Goal: Task Accomplishment & Management: Complete application form

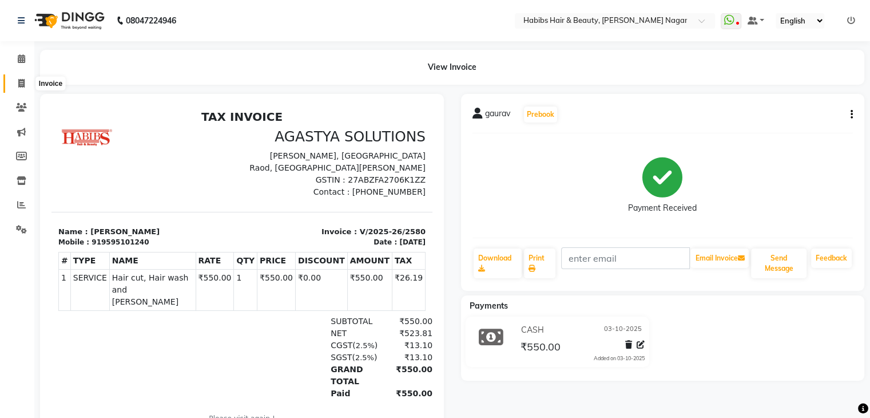
click at [18, 81] on icon at bounding box center [21, 83] width 6 height 9
select select "service"
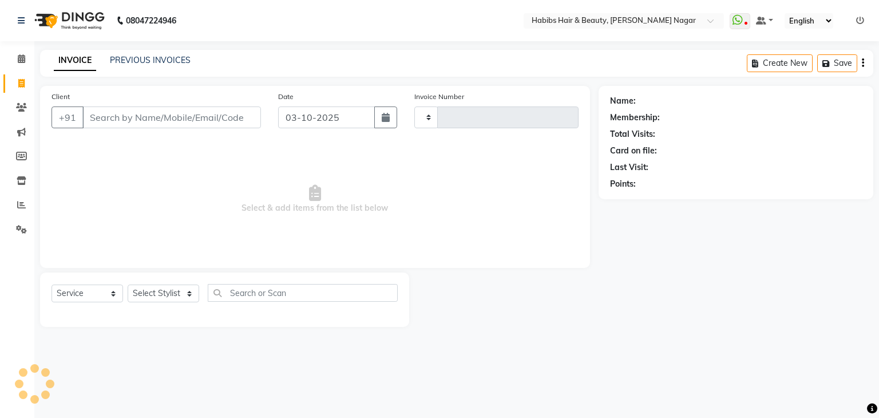
type input "2582"
select select "3714"
click at [157, 118] on input "Client" at bounding box center [171, 117] width 179 height 22
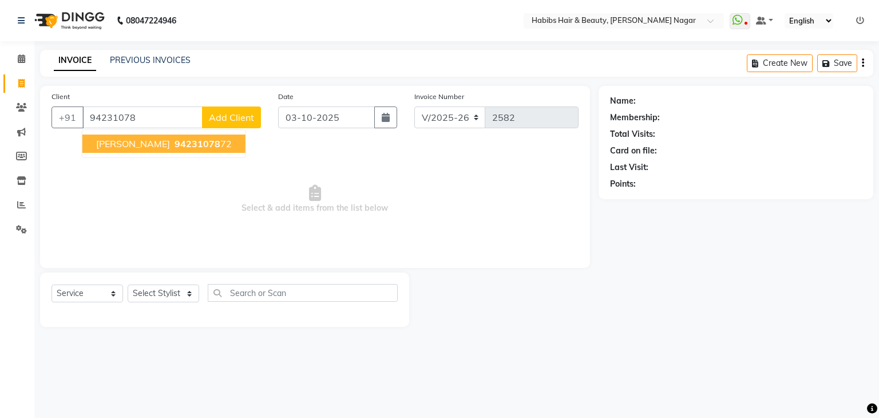
click at [144, 148] on span "VEDA SALODKAR" at bounding box center [133, 143] width 74 height 11
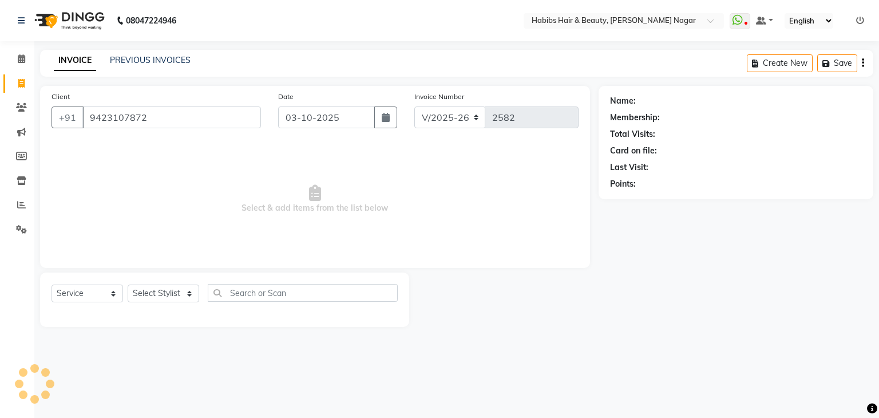
type input "9423107872"
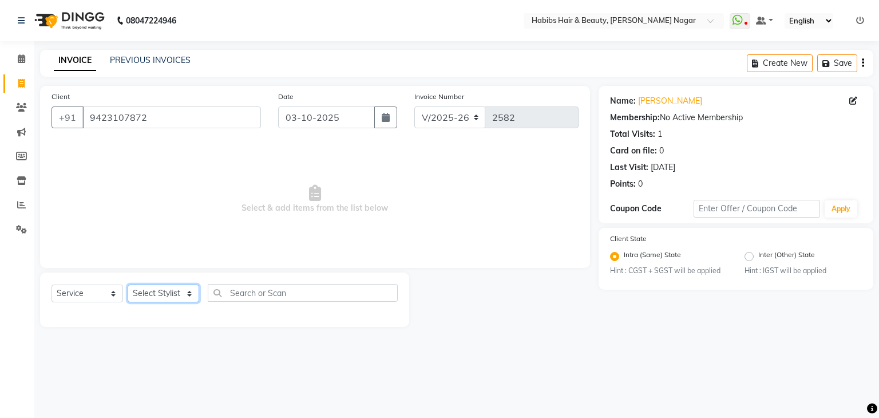
click at [183, 299] on select "Select Stylist Admin [PERSON_NAME] [PERSON_NAME] [PERSON_NAME] [PERSON_NAME]" at bounding box center [164, 293] width 72 height 18
select select "17876"
click at [128, 285] on select "Select Stylist Admin [PERSON_NAME] [PERSON_NAME] [PERSON_NAME] [PERSON_NAME]" at bounding box center [164, 293] width 72 height 18
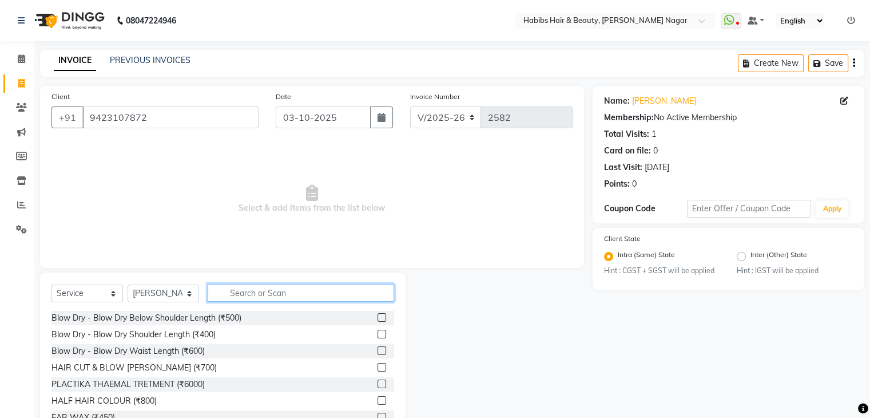
click at [245, 295] on input "text" at bounding box center [301, 293] width 187 height 18
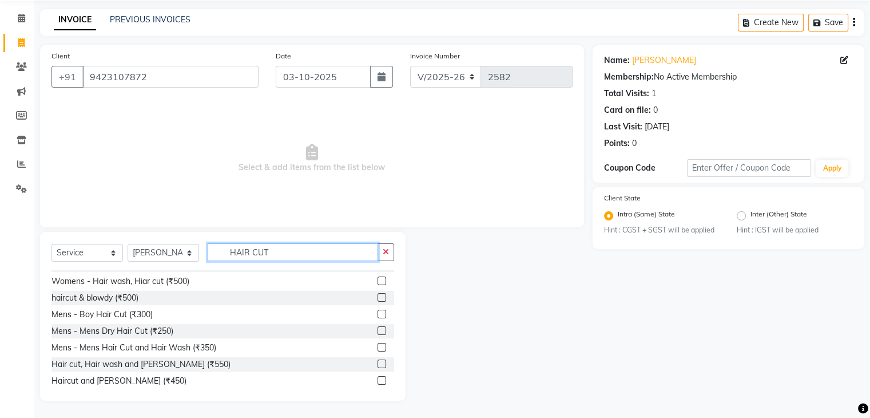
scroll to position [85, 0]
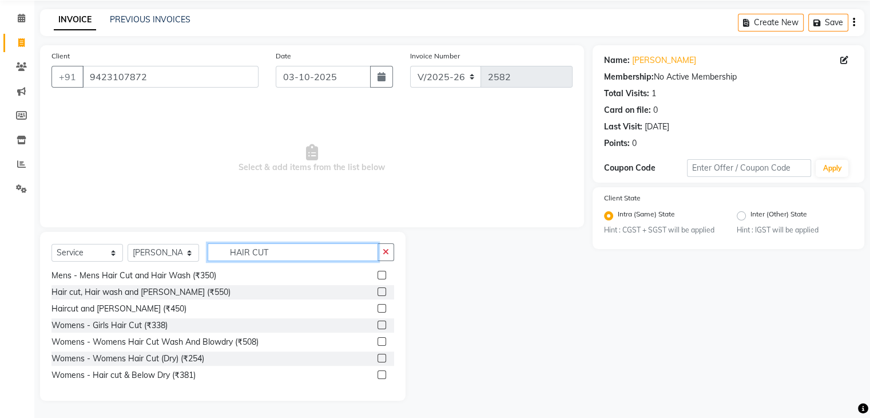
type input "HAIR CUT"
click at [378, 358] on label at bounding box center [382, 358] width 9 height 9
click at [378, 358] on input "checkbox" at bounding box center [381, 358] width 7 height 7
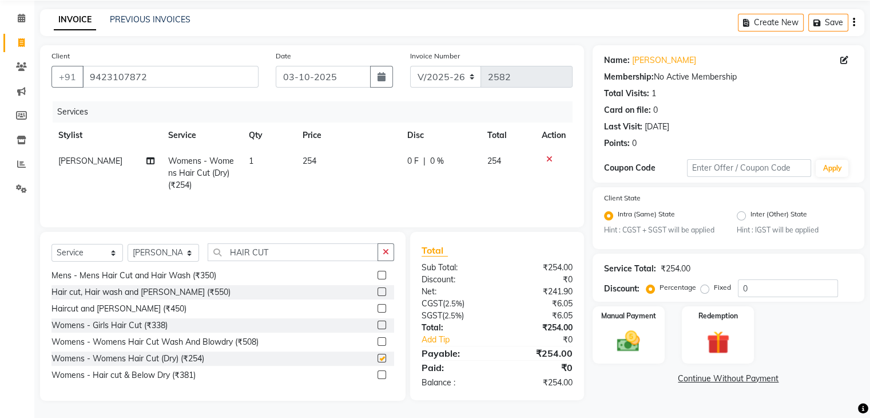
checkbox input "false"
click at [316, 164] on td "254" at bounding box center [348, 173] width 105 height 50
select select "17876"
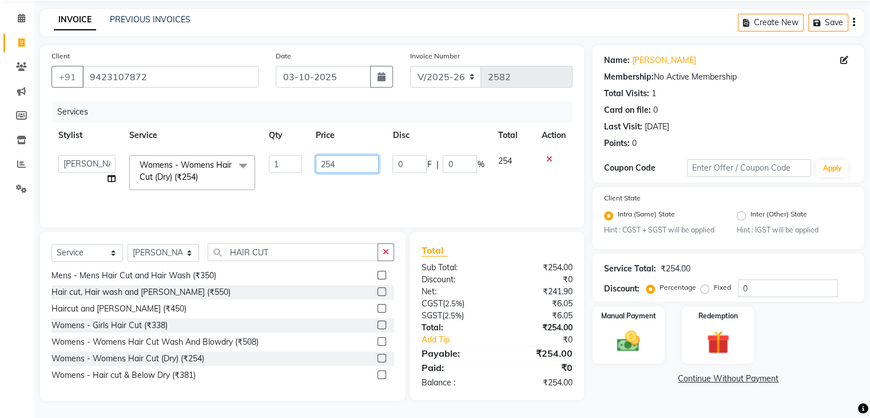
click at [316, 164] on input "254" at bounding box center [347, 164] width 63 height 18
type input "7"
type input "350"
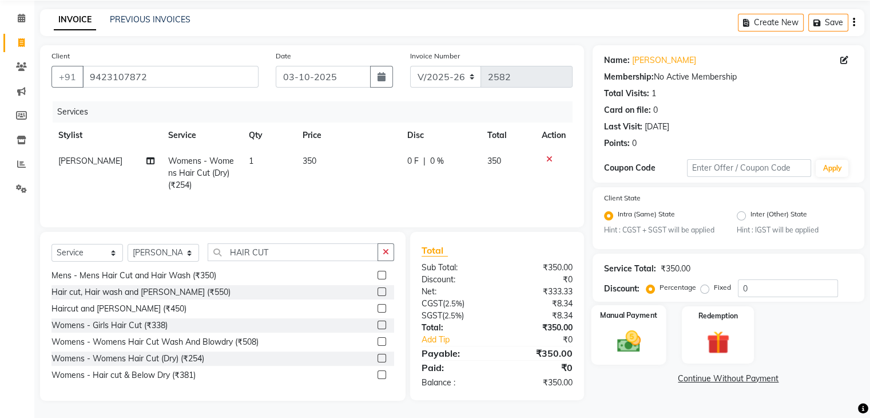
click at [631, 324] on div "Manual Payment" at bounding box center [628, 334] width 75 height 59
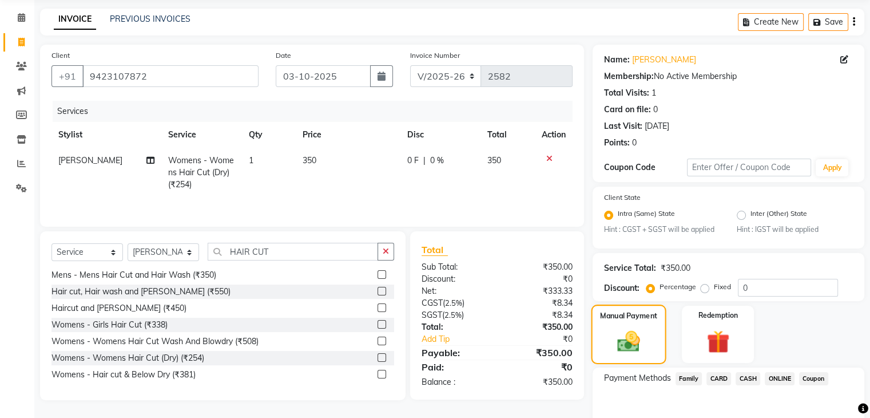
scroll to position [101, 0]
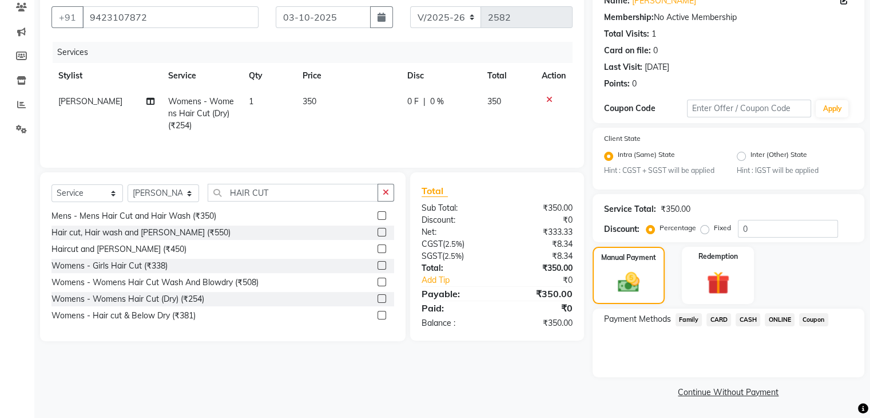
click at [781, 319] on span "ONLINE" at bounding box center [780, 319] width 30 height 13
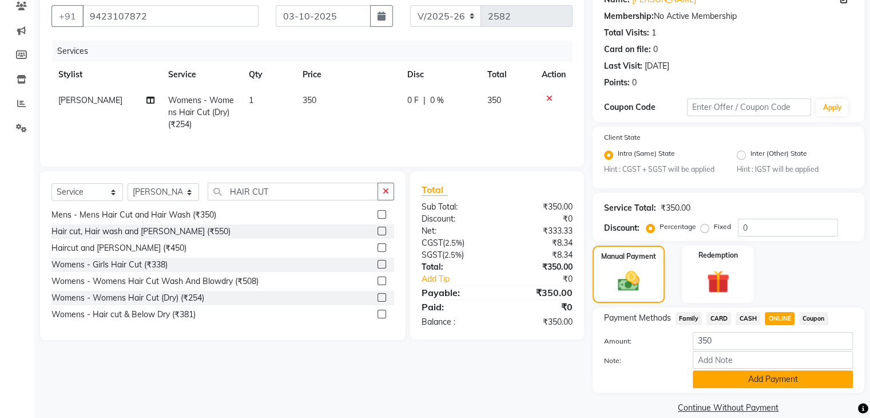
click at [772, 386] on button "Add Payment" at bounding box center [773, 379] width 160 height 18
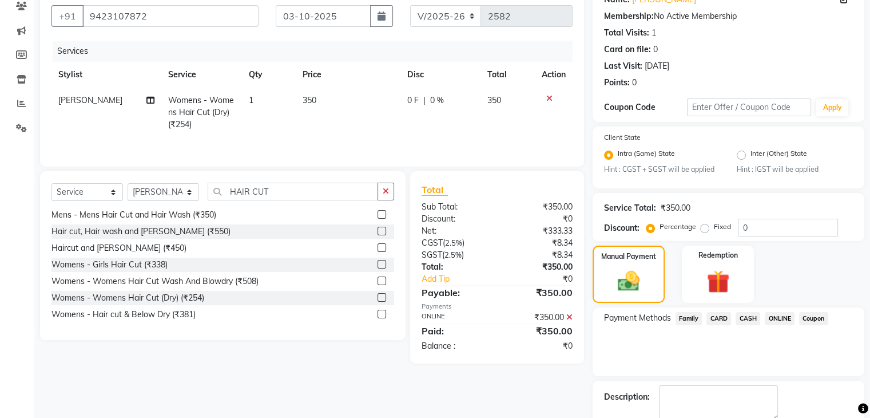
scroll to position [165, 0]
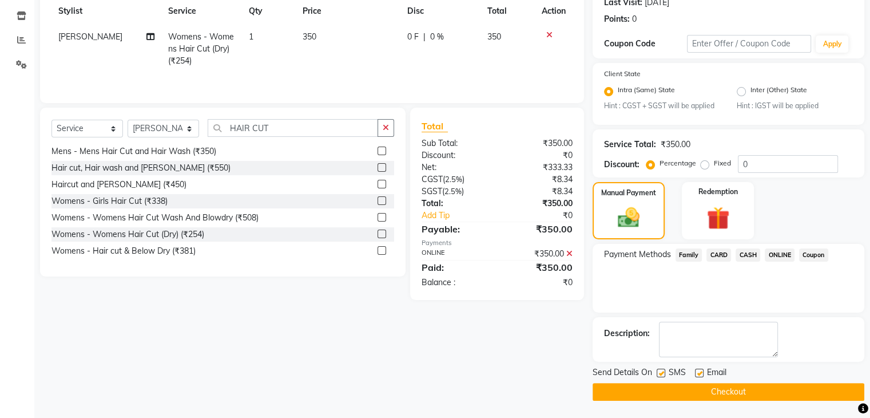
click at [762, 393] on button "Checkout" at bounding box center [729, 392] width 272 height 18
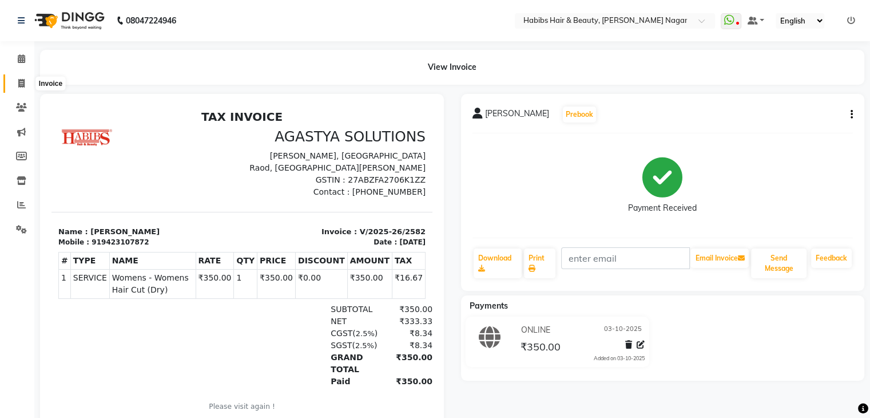
click at [18, 81] on icon at bounding box center [21, 83] width 6 height 9
select select "service"
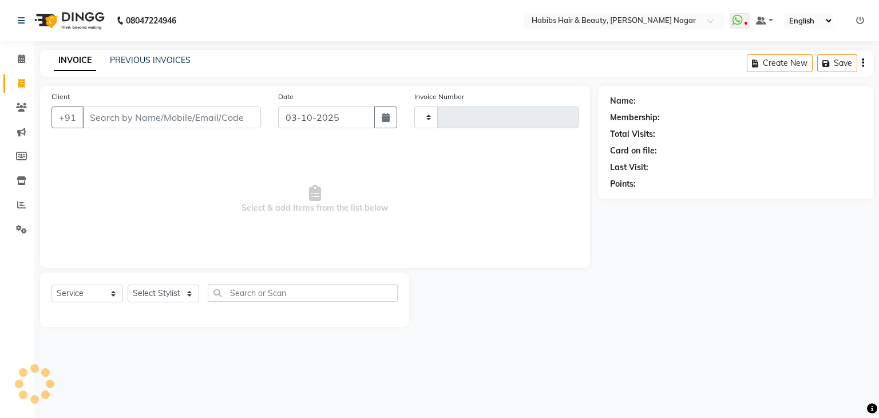
type input "2583"
select select "3714"
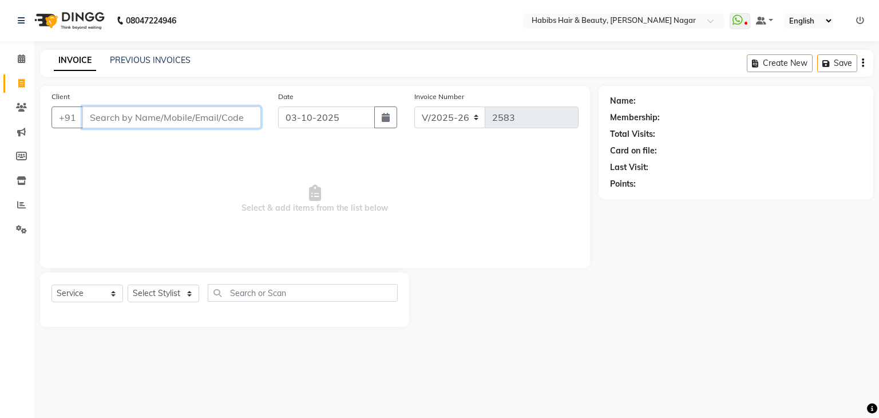
click at [217, 122] on input "Client" at bounding box center [171, 117] width 179 height 22
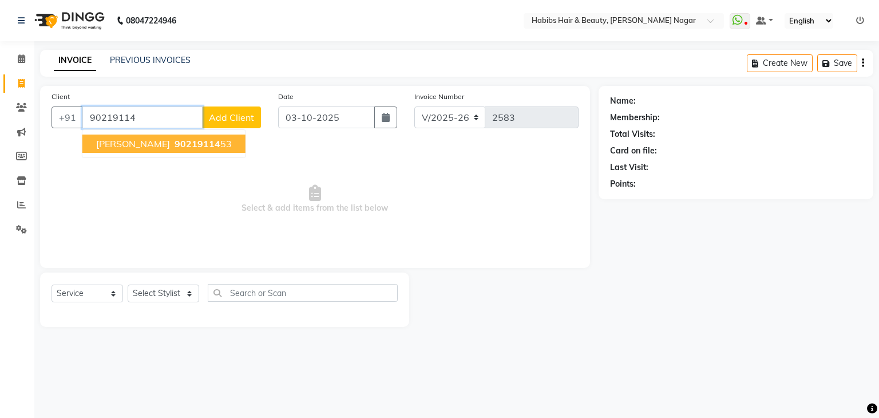
click at [204, 142] on span "90219114" at bounding box center [198, 143] width 46 height 11
type input "9021911453"
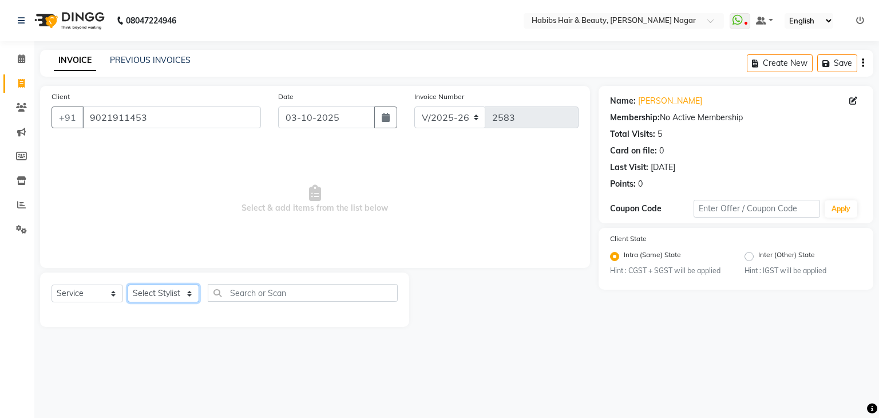
click at [163, 290] on select "Select Stylist Admin [PERSON_NAME] [PERSON_NAME] [PERSON_NAME] [PERSON_NAME]" at bounding box center [164, 293] width 72 height 18
select select "17878"
click at [128, 285] on select "Select Stylist Admin [PERSON_NAME] [PERSON_NAME] [PERSON_NAME] [PERSON_NAME]" at bounding box center [164, 293] width 72 height 18
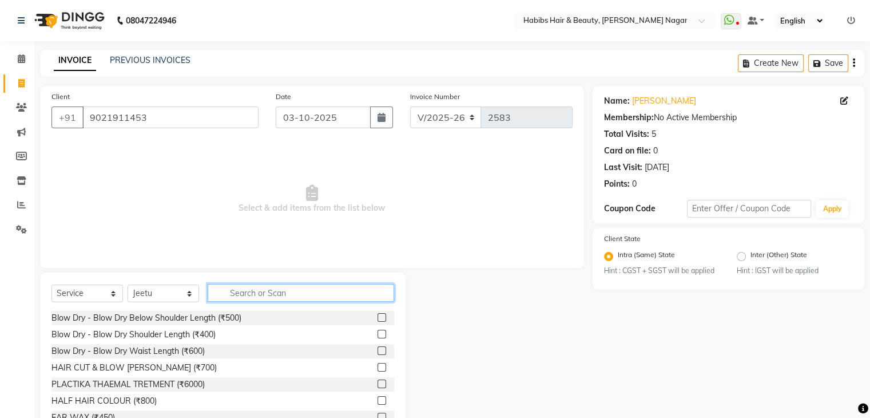
click at [250, 287] on input "text" at bounding box center [301, 293] width 187 height 18
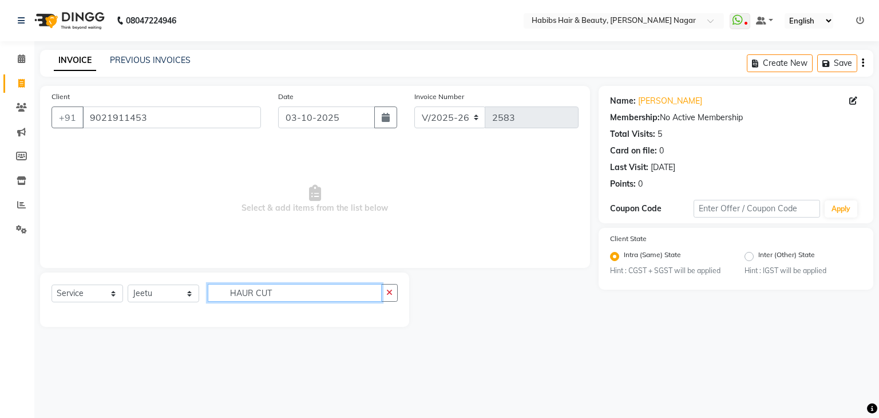
click at [247, 294] on input "HAUR CUT" at bounding box center [295, 293] width 174 height 18
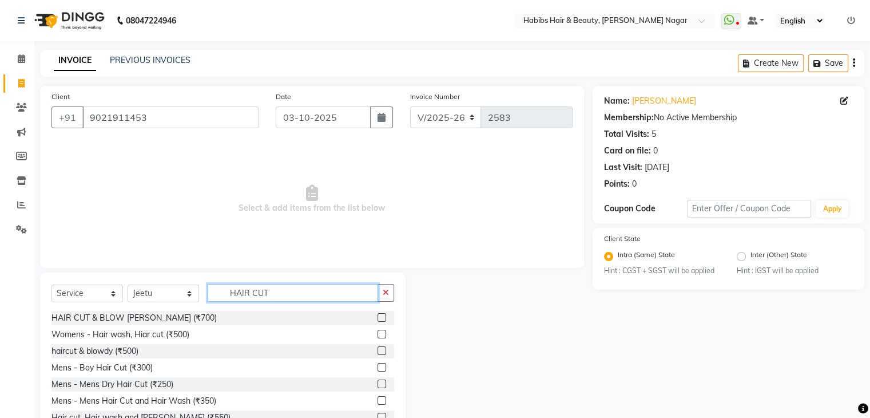
scroll to position [41, 0]
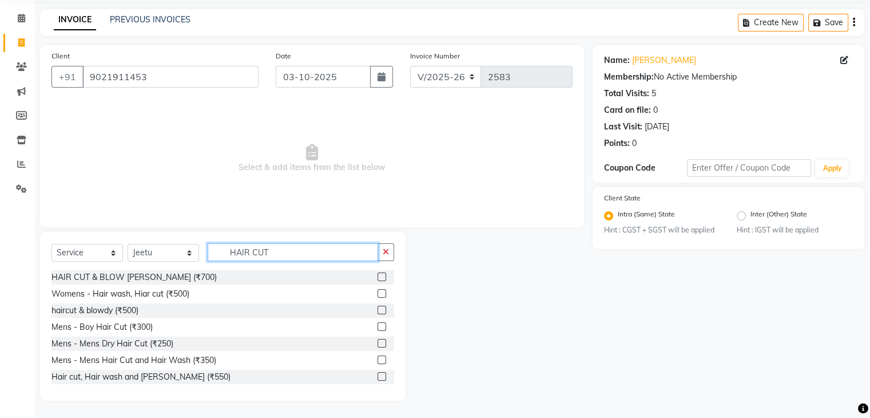
type input "HAIR CUT"
click at [378, 375] on label at bounding box center [382, 376] width 9 height 9
click at [378, 375] on input "checkbox" at bounding box center [381, 376] width 7 height 7
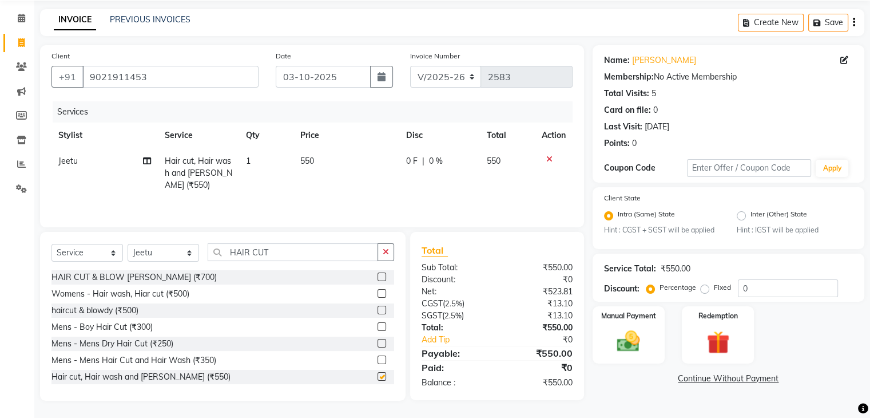
checkbox input "false"
click at [256, 156] on td "1" at bounding box center [266, 173] width 54 height 50
select select "17878"
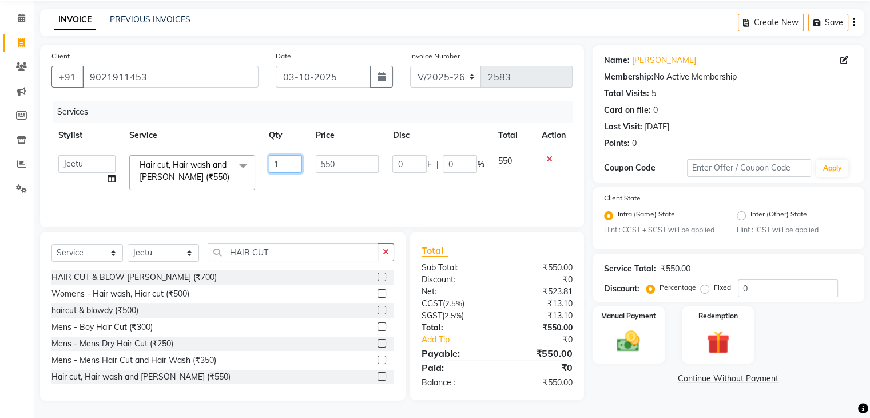
click at [279, 168] on input "1" at bounding box center [285, 164] width 33 height 18
type input "2"
click at [287, 236] on div "Select Service Product Membership Package Voucher Prepaid Gift Card Select Styl…" at bounding box center [223, 316] width 366 height 169
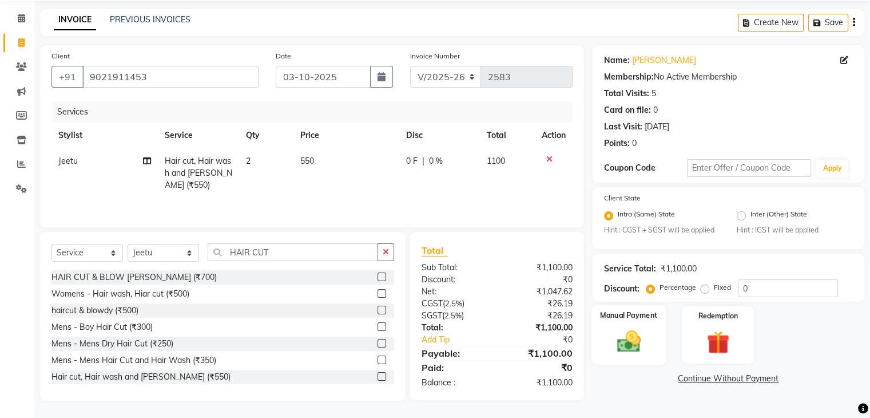
click at [634, 332] on img at bounding box center [628, 341] width 38 height 27
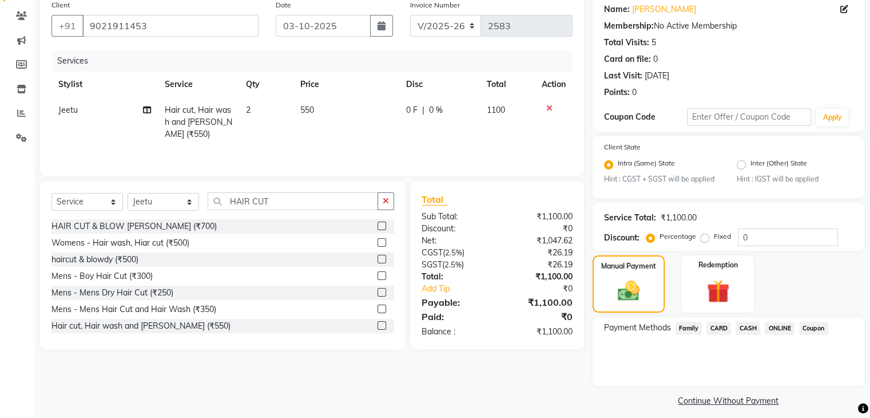
scroll to position [92, 0]
click at [772, 332] on span "ONLINE" at bounding box center [780, 328] width 30 height 13
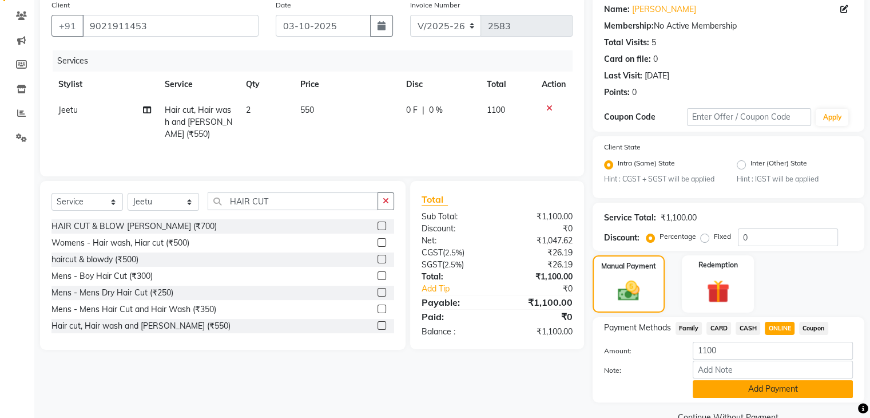
click at [771, 390] on button "Add Payment" at bounding box center [773, 389] width 160 height 18
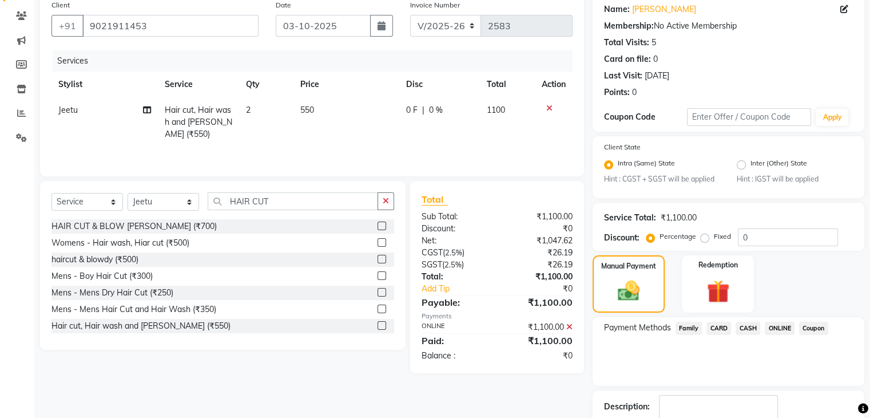
scroll to position [165, 0]
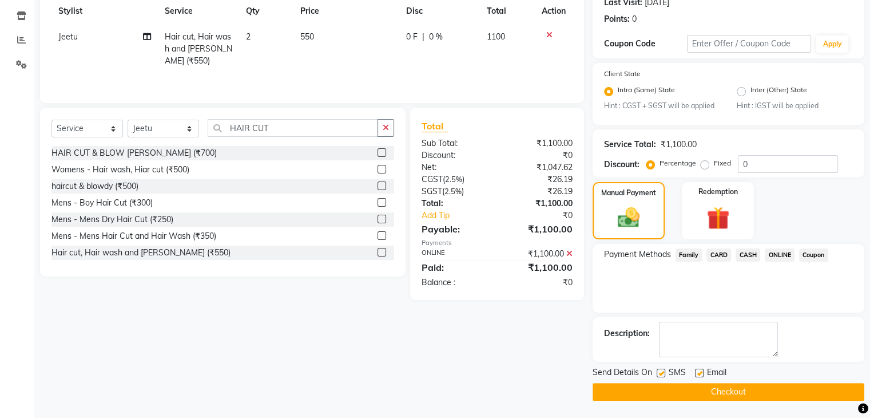
click at [770, 389] on button "Checkout" at bounding box center [729, 392] width 272 height 18
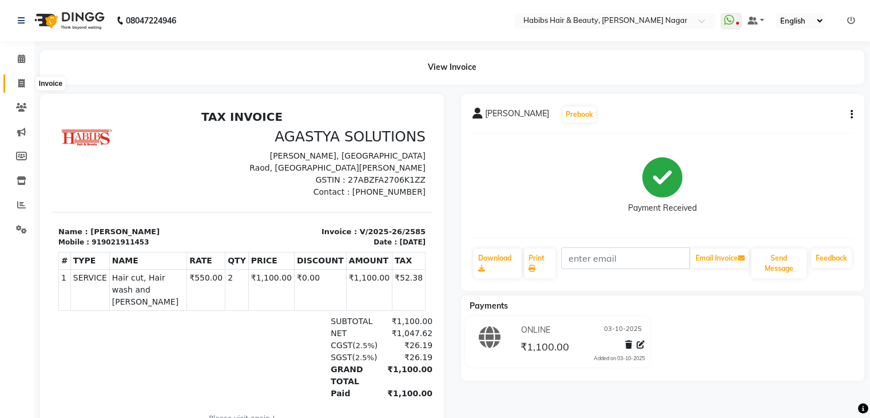
click at [19, 80] on icon at bounding box center [21, 83] width 6 height 9
select select "service"
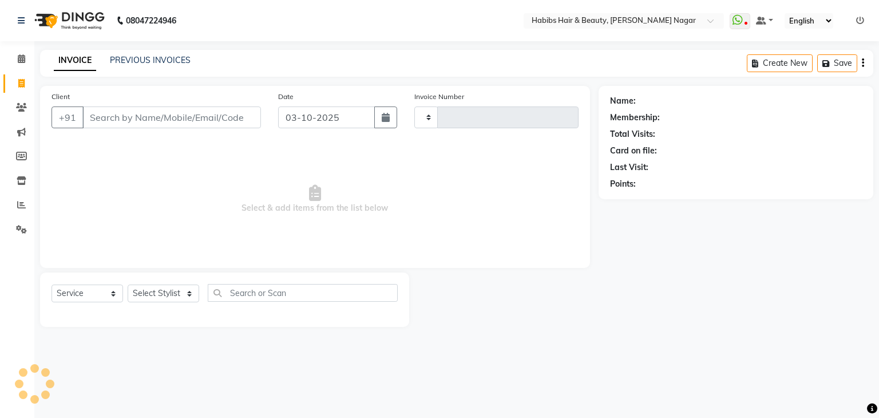
type input "2587"
select select "3714"
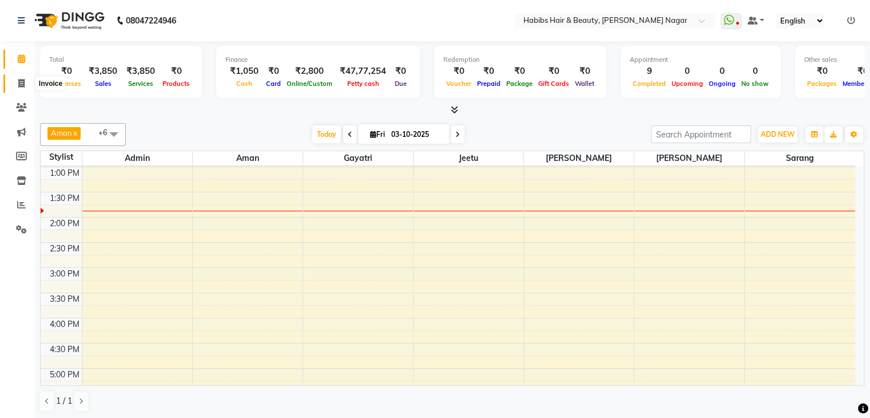
click at [18, 82] on icon at bounding box center [21, 83] width 6 height 9
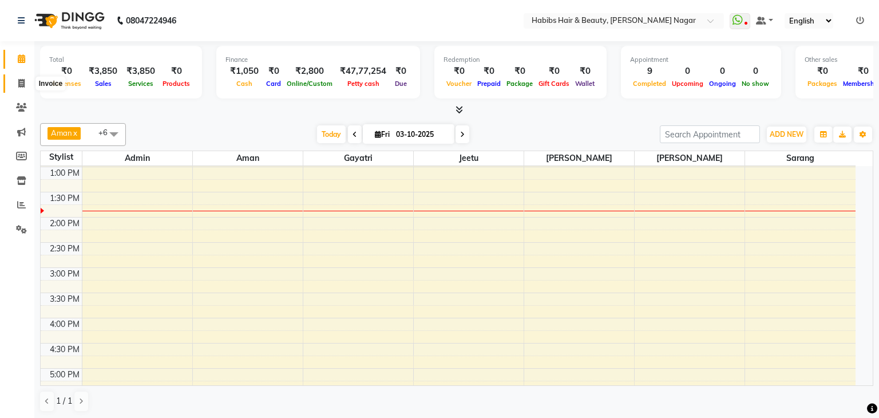
select select "3714"
select select "service"
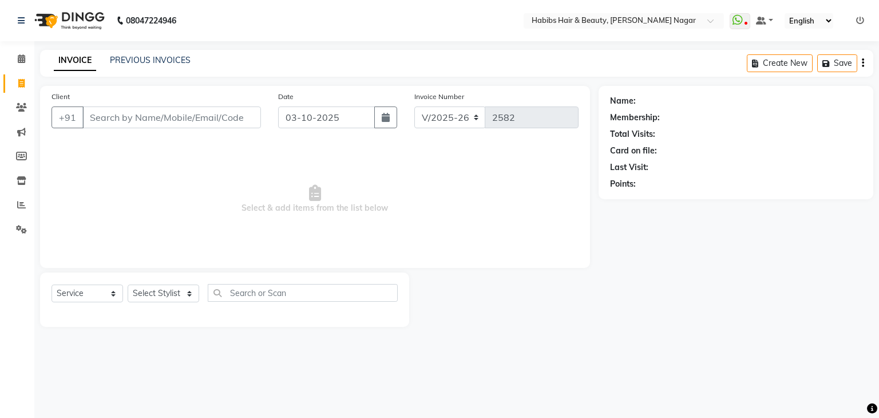
click at [114, 116] on input "Client" at bounding box center [171, 117] width 179 height 22
type input "7020745343"
click at [227, 116] on span "Add Client" at bounding box center [231, 117] width 45 height 11
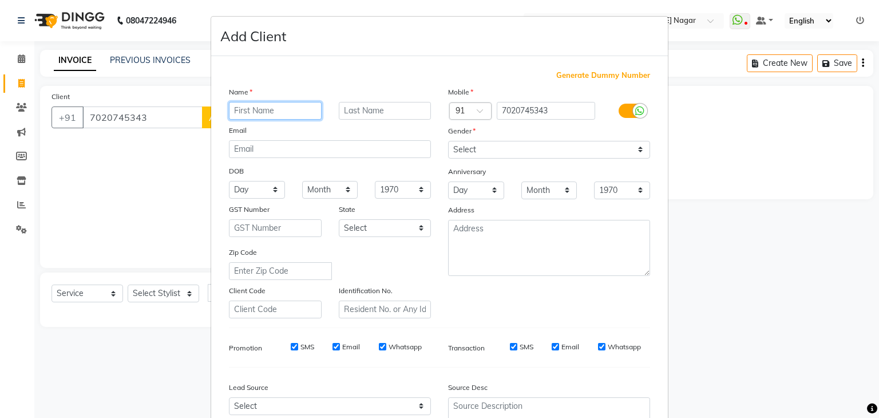
click at [256, 113] on input "text" at bounding box center [275, 111] width 93 height 18
type input "SUDHIR"
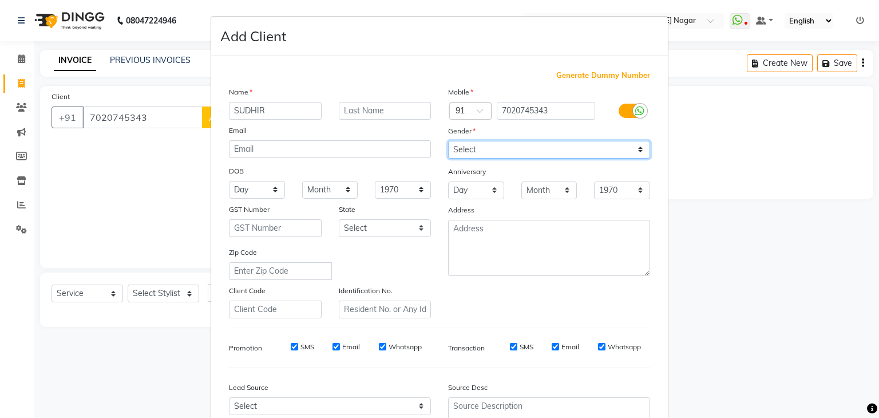
click at [454, 147] on select "Select [DEMOGRAPHIC_DATA] [DEMOGRAPHIC_DATA] Other Prefer Not To Say" at bounding box center [549, 150] width 202 height 18
select select "[DEMOGRAPHIC_DATA]"
click at [448, 141] on select "Select [DEMOGRAPHIC_DATA] [DEMOGRAPHIC_DATA] Other Prefer Not To Say" at bounding box center [549, 150] width 202 height 18
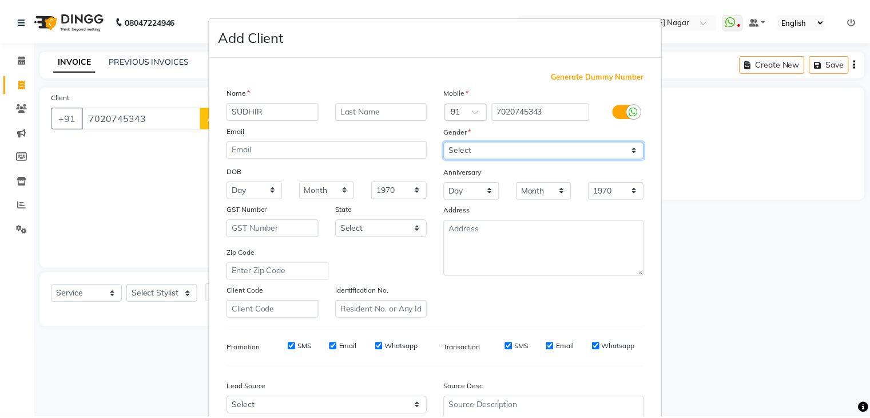
scroll to position [116, 0]
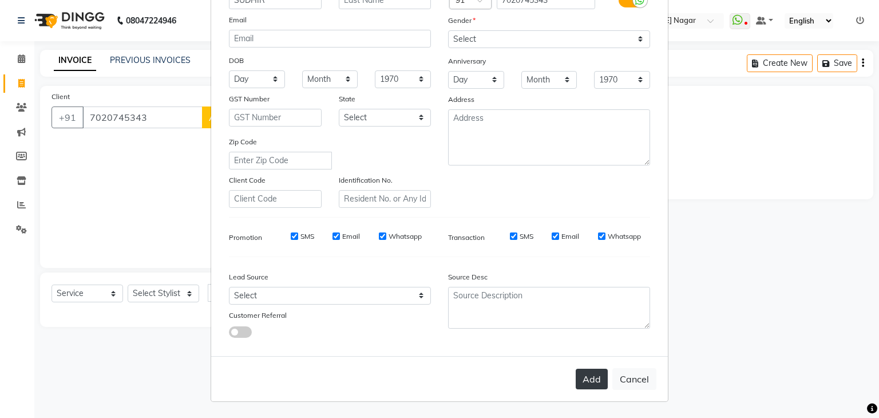
click at [581, 378] on button "Add" at bounding box center [592, 379] width 32 height 21
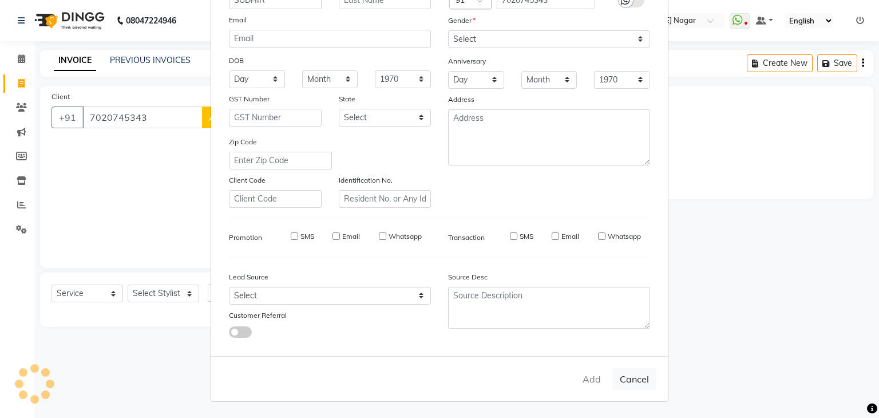
select select
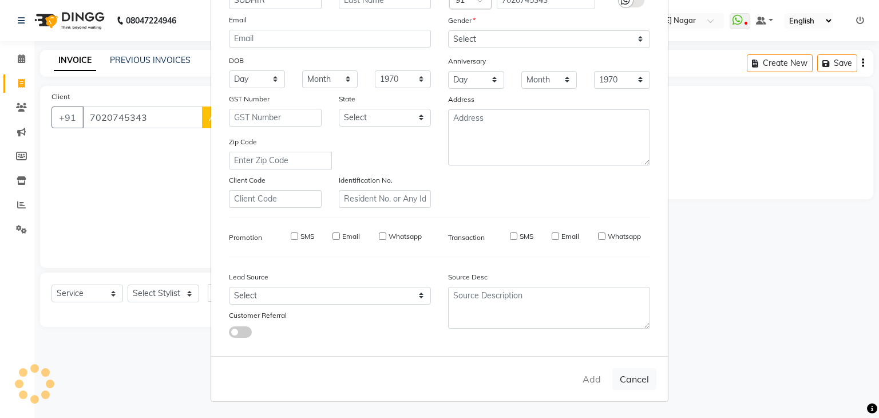
select select
checkbox input "false"
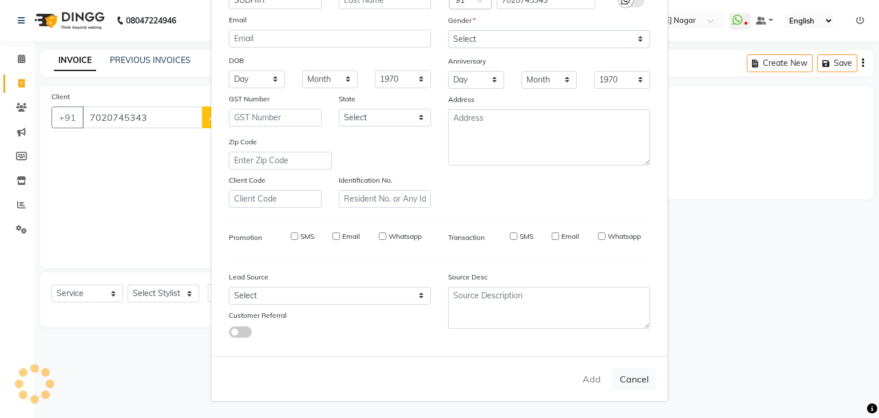
checkbox input "false"
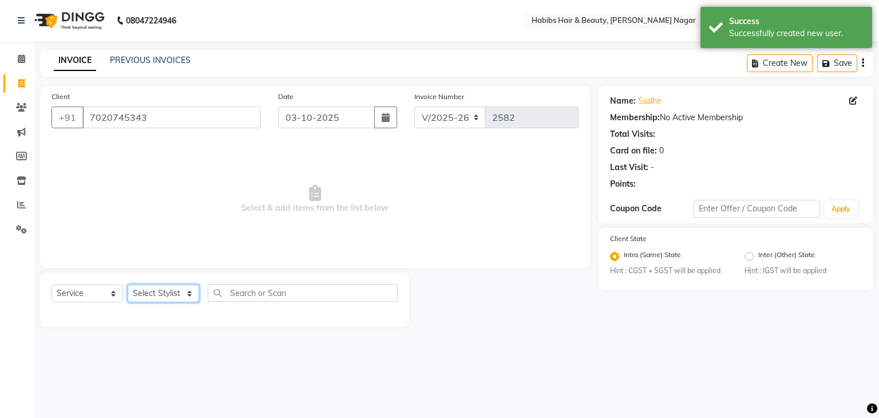
click at [176, 287] on select "Select Stylist Admin [PERSON_NAME] [PERSON_NAME] [PERSON_NAME] [PERSON_NAME]" at bounding box center [164, 293] width 72 height 18
select select "83345"
click at [128, 285] on select "Select Stylist Admin [PERSON_NAME] [PERSON_NAME] [PERSON_NAME] [PERSON_NAME]" at bounding box center [164, 293] width 72 height 18
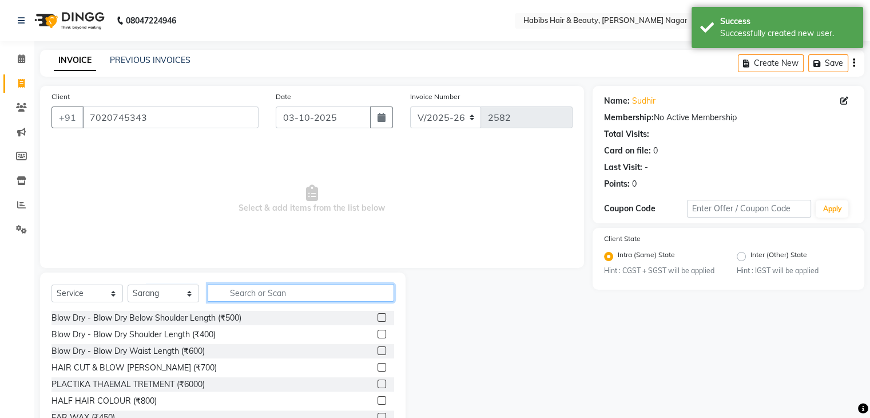
click at [264, 300] on input "text" at bounding box center [301, 293] width 187 height 18
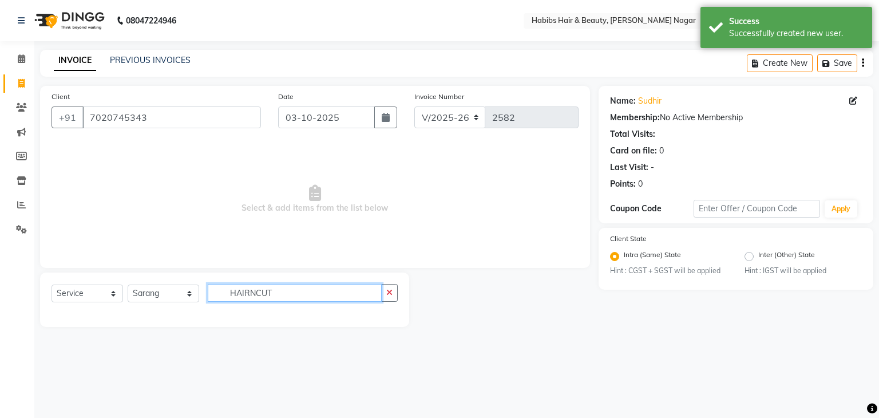
click at [259, 296] on input "HAIRNCUT" at bounding box center [295, 293] width 174 height 18
click at [255, 293] on input "HAIRNCUT" at bounding box center [295, 293] width 174 height 18
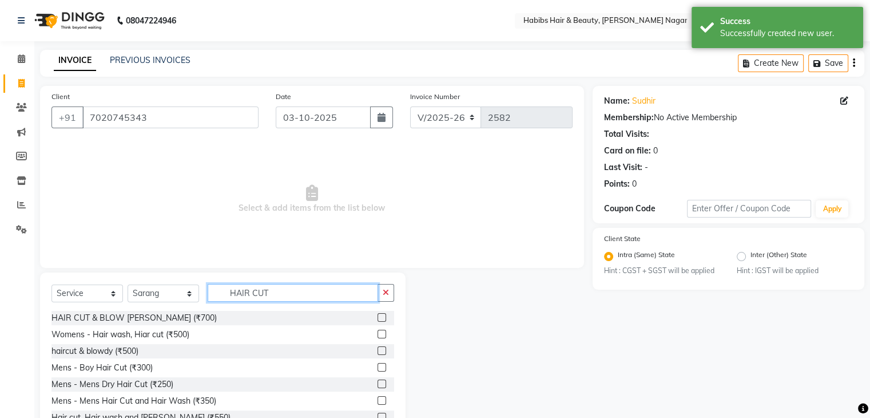
scroll to position [41, 0]
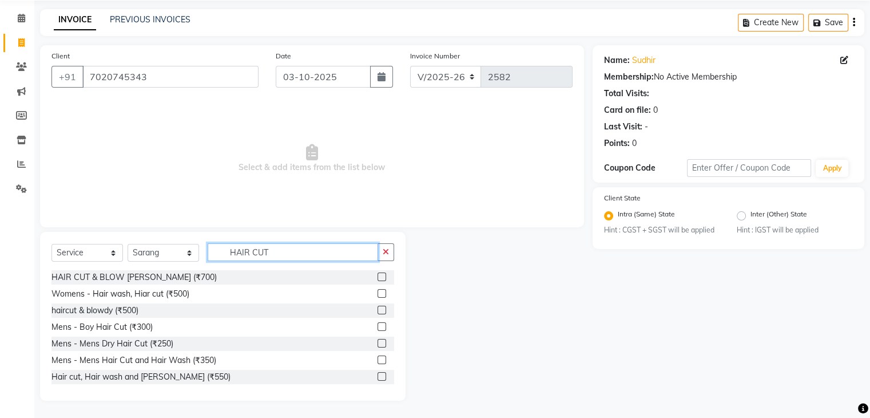
type input "HAIR CUT"
click at [378, 273] on label at bounding box center [382, 276] width 9 height 9
click at [378, 274] on input "checkbox" at bounding box center [381, 277] width 7 height 7
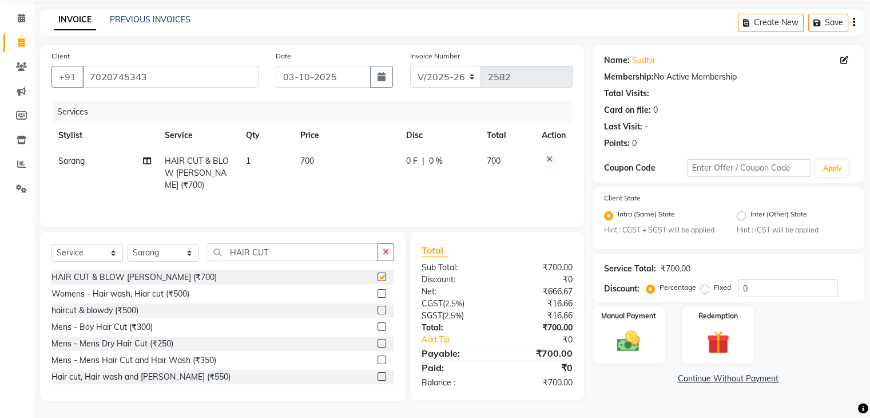
checkbox input "false"
click at [338, 152] on td "700" at bounding box center [347, 173] width 106 height 50
select select "83345"
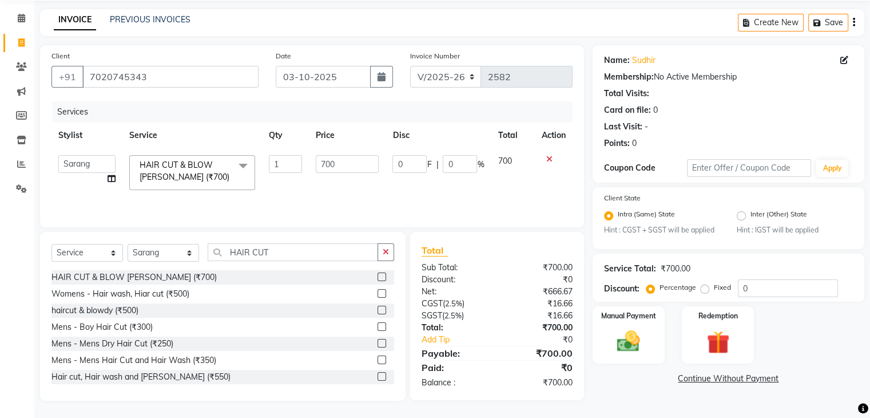
click at [341, 154] on td "700" at bounding box center [347, 172] width 77 height 49
drag, startPoint x: 341, startPoint y: 154, endPoint x: 344, endPoint y: 160, distance: 6.9
click at [344, 160] on td "700" at bounding box center [347, 172] width 77 height 49
click at [344, 160] on input "700" at bounding box center [347, 164] width 63 height 18
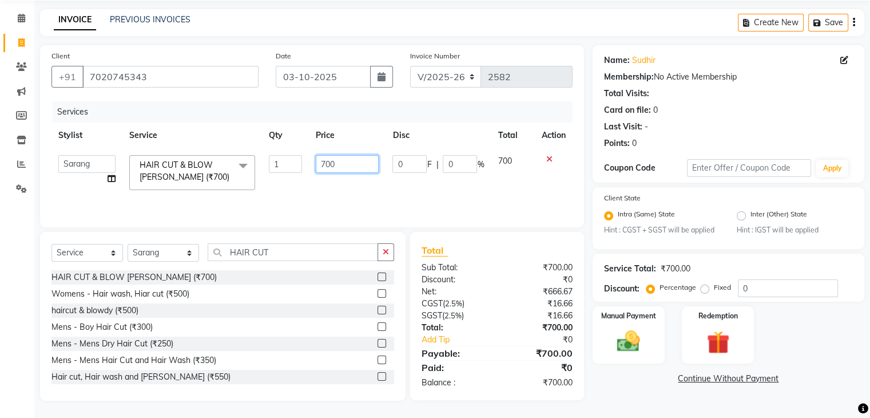
click at [344, 160] on input "700" at bounding box center [347, 164] width 63 height 18
type input "650"
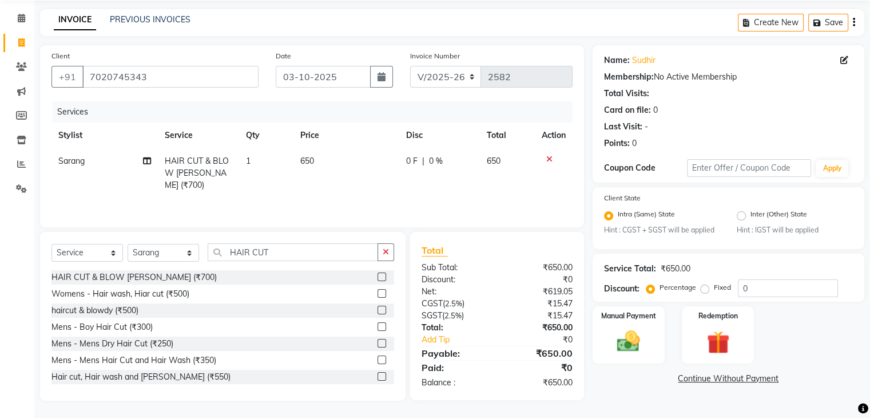
click at [310, 284] on div "HAIR CUT & BLOW [PERSON_NAME] (₹700) Womens - Hair wash, Hiar cut (₹500) haircu…" at bounding box center [223, 327] width 343 height 114
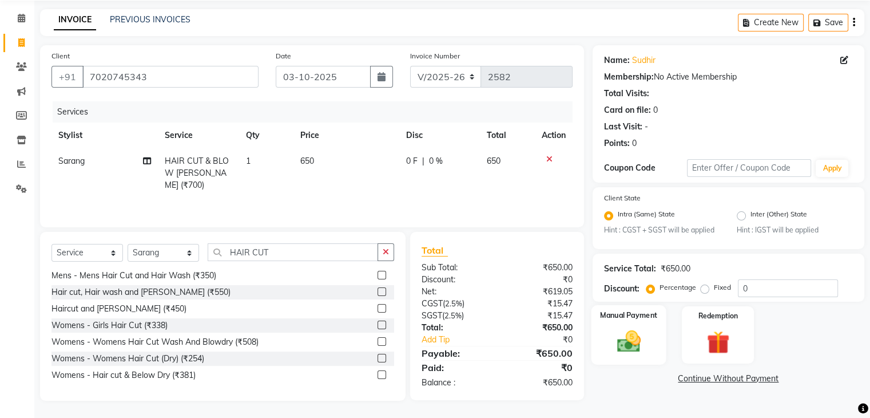
click at [615, 358] on div "Manual Payment" at bounding box center [628, 334] width 75 height 59
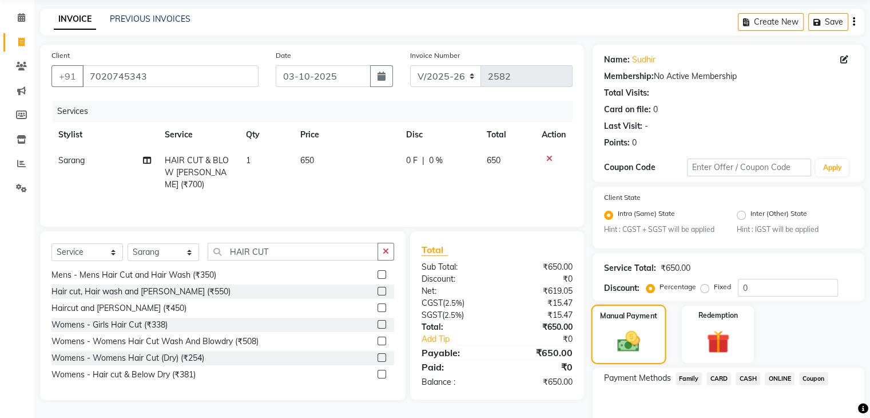
scroll to position [101, 0]
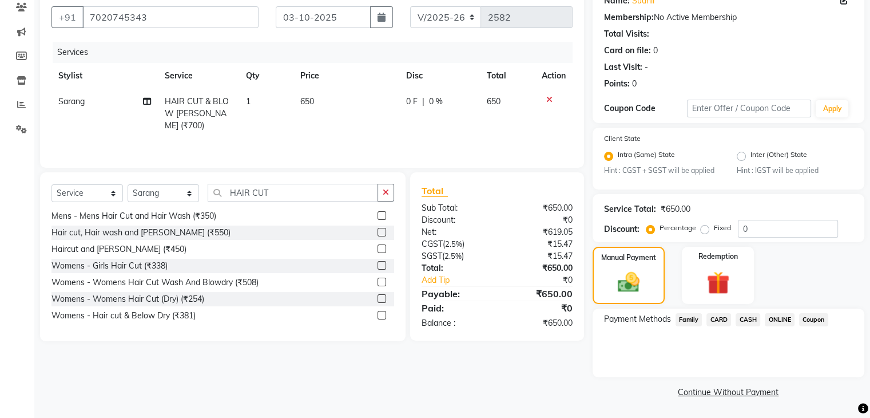
click at [781, 322] on span "ONLINE" at bounding box center [780, 319] width 30 height 13
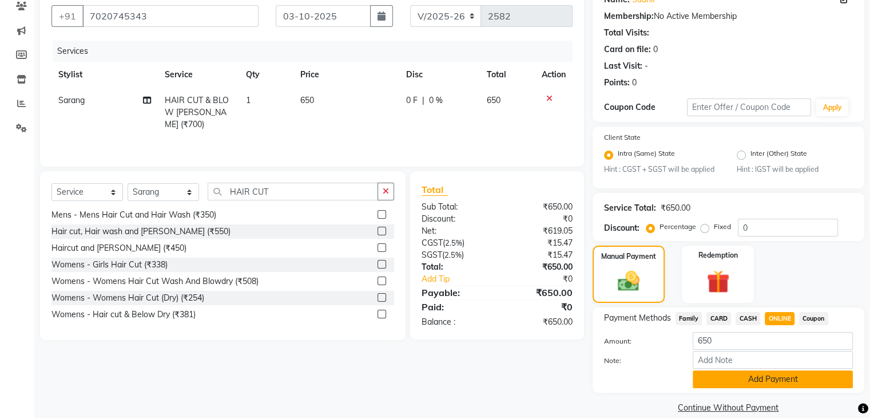
click at [764, 384] on button "Add Payment" at bounding box center [773, 379] width 160 height 18
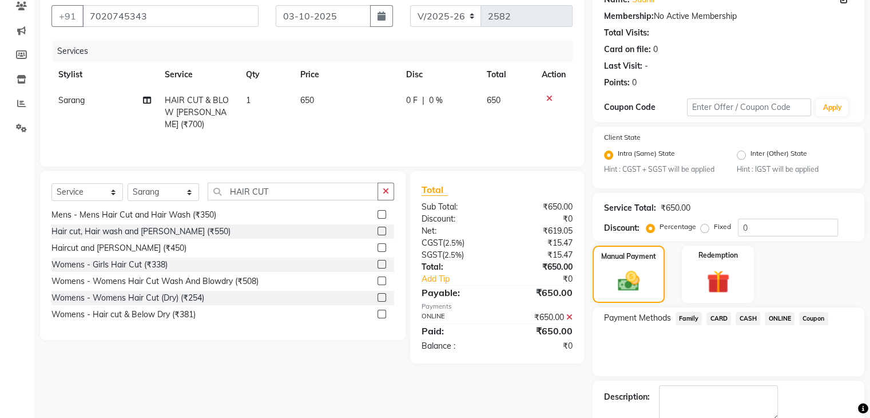
scroll to position [165, 0]
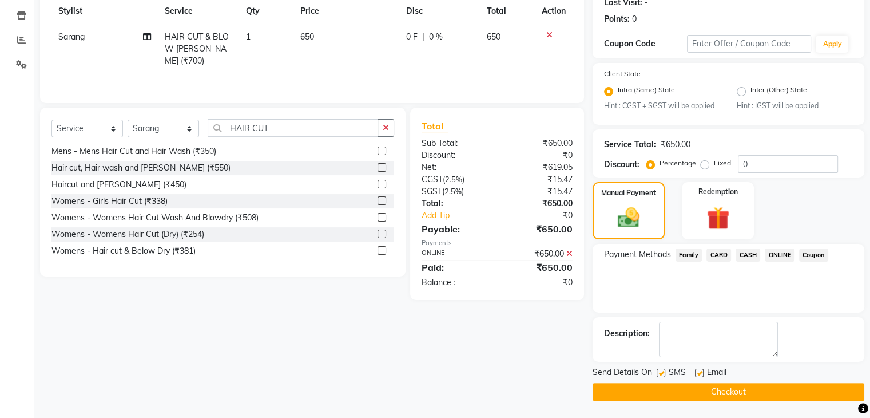
click at [763, 385] on button "Checkout" at bounding box center [729, 392] width 272 height 18
